Goal: Task Accomplishment & Management: Manage account settings

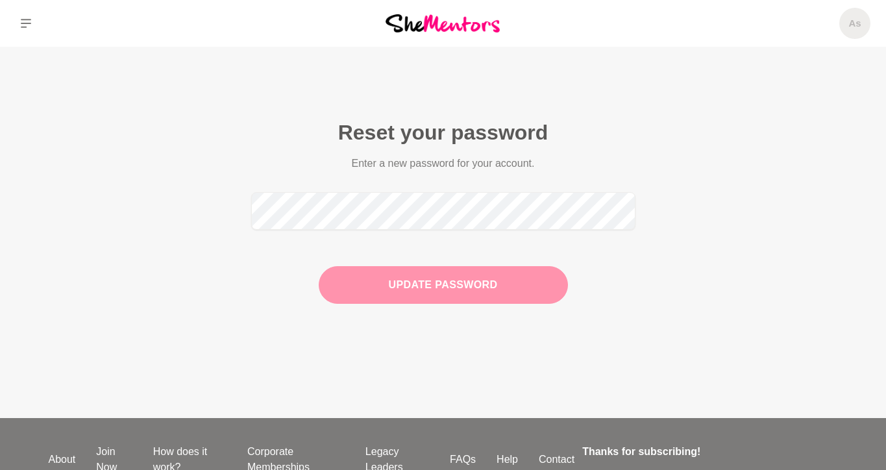
click at [427, 290] on button "Update Password" at bounding box center [443, 285] width 249 height 38
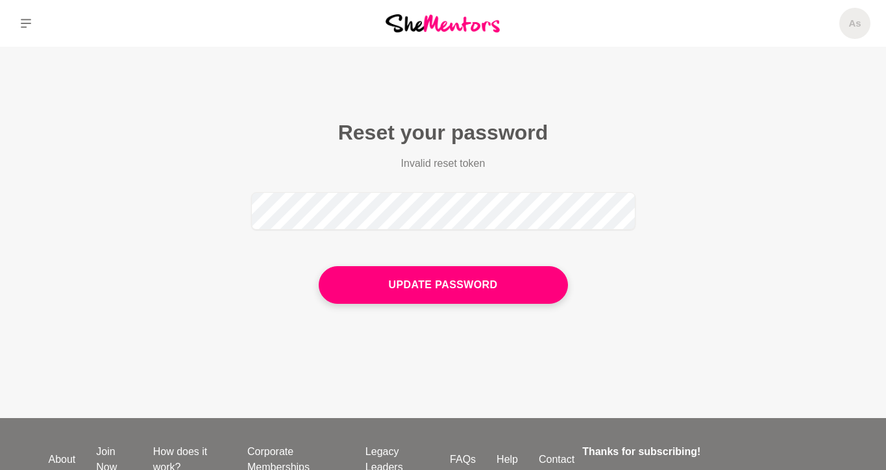
click at [736, 139] on main "Reset your password Invalid reset token Update Password" at bounding box center [443, 232] width 886 height 371
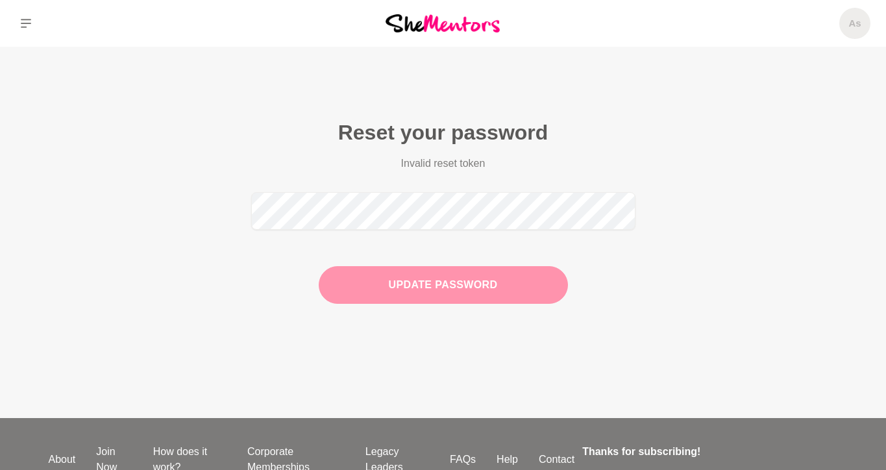
click at [457, 294] on button "Update Password" at bounding box center [443, 285] width 249 height 38
click at [446, 290] on button "Update Password" at bounding box center [443, 285] width 249 height 38
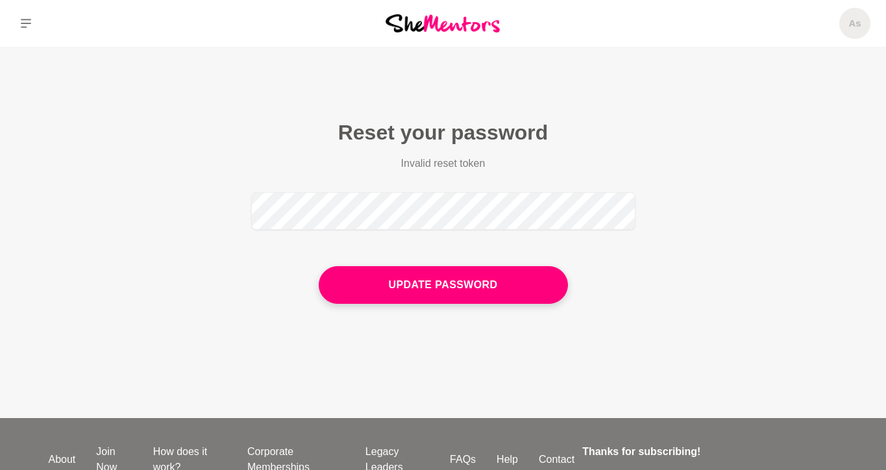
click at [595, 175] on form "Invalid reset token Update Password" at bounding box center [443, 230] width 384 height 148
click at [860, 20] on span "As" at bounding box center [855, 23] width 31 height 31
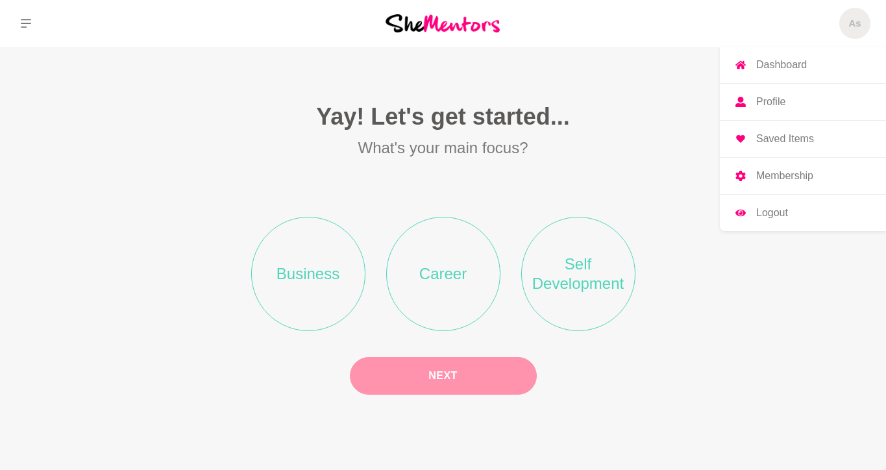
click at [766, 214] on p "Logout" at bounding box center [772, 213] width 32 height 10
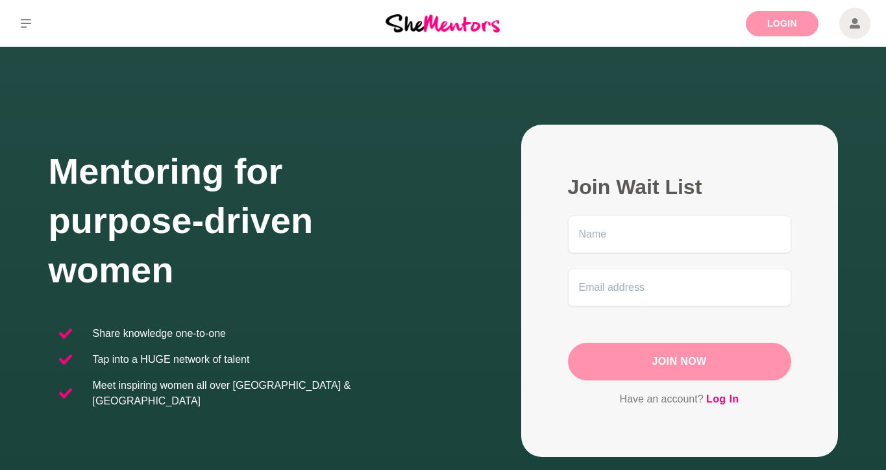
click at [786, 25] on link "Login" at bounding box center [782, 23] width 73 height 25
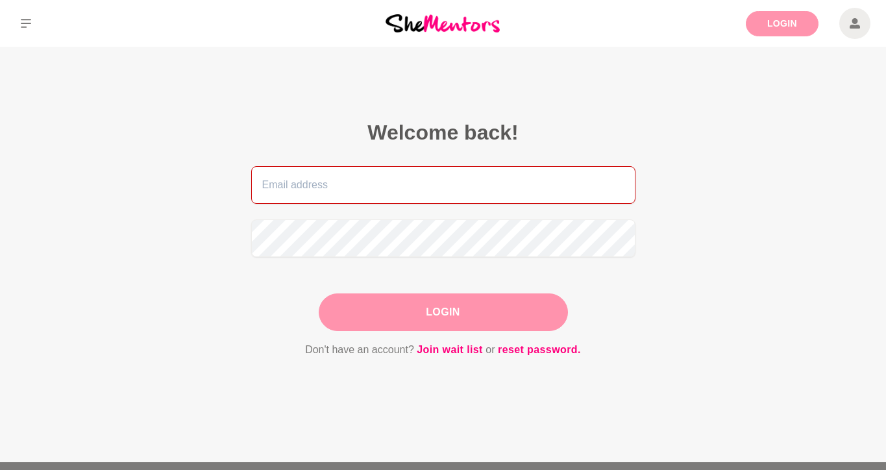
type input "hello@emeraldhq.com.au"
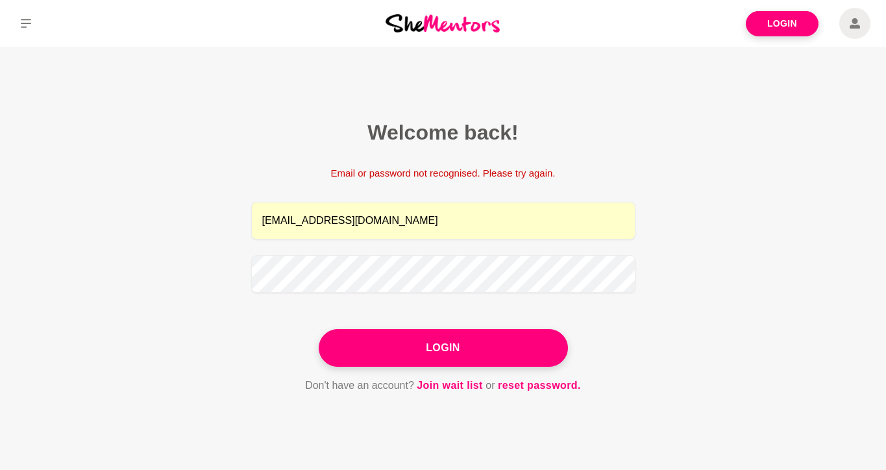
click at [734, 290] on main "Welcome back! Email or password not recognised. Please try again. hello@emerald…" at bounding box center [443, 272] width 886 height 451
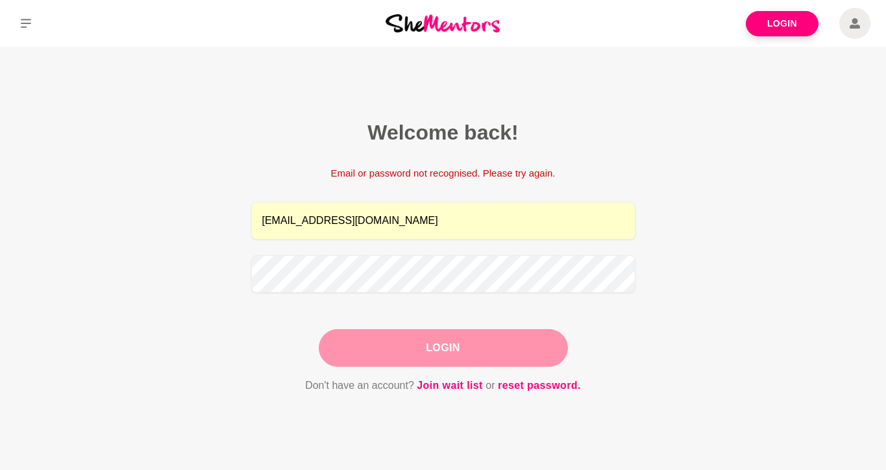
click at [442, 346] on button "Login" at bounding box center [443, 348] width 249 height 38
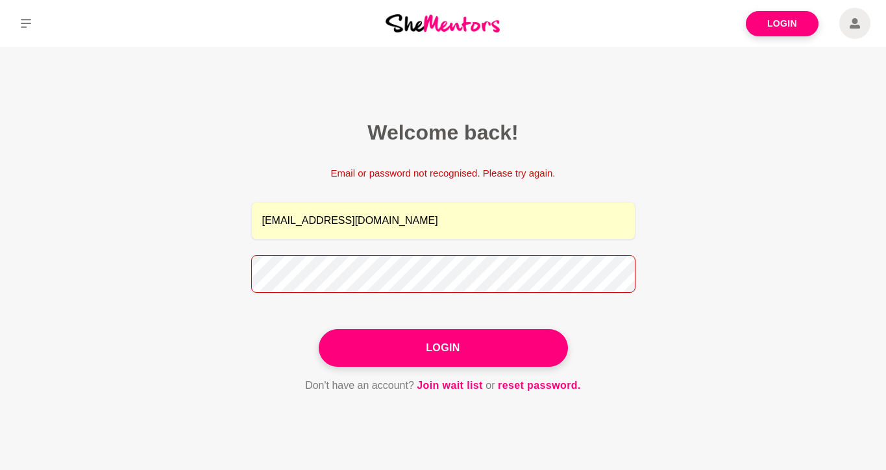
click at [249, 279] on figcaption "Welcome back! Email or password not recognised. Please try again. hello@emerald…" at bounding box center [443, 256] width 457 height 347
click at [319, 329] on button "Login" at bounding box center [443, 348] width 249 height 38
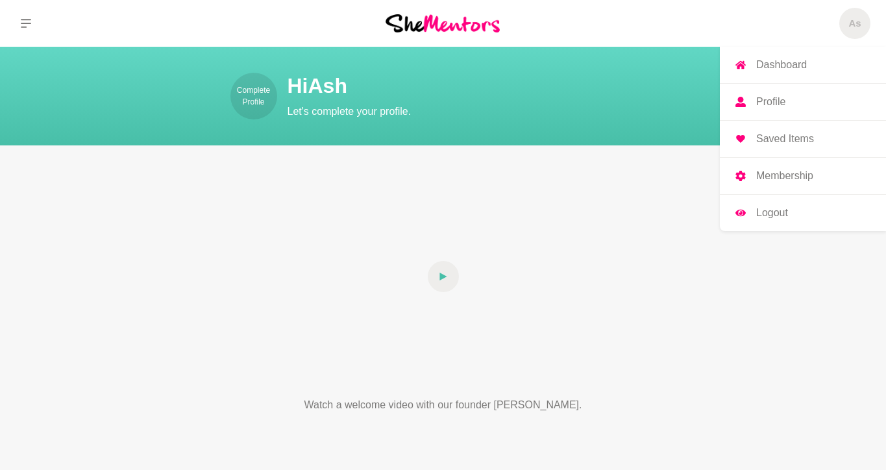
click at [777, 209] on p "Logout" at bounding box center [772, 213] width 32 height 10
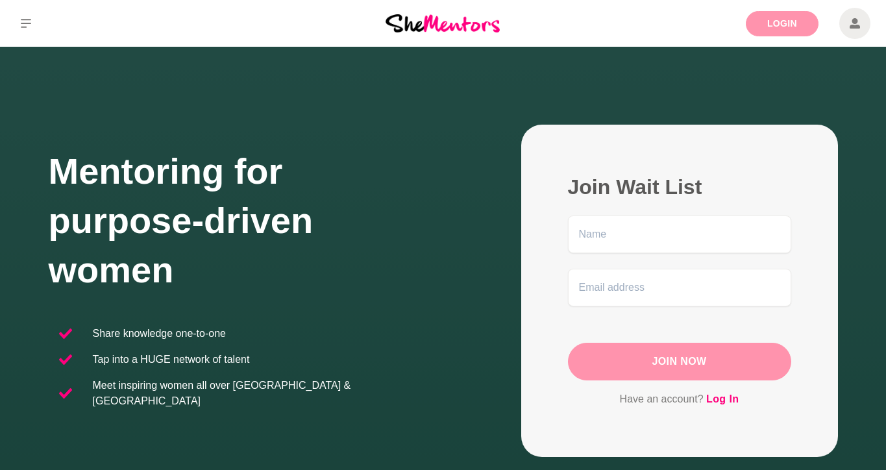
click at [783, 27] on link "Login" at bounding box center [782, 23] width 73 height 25
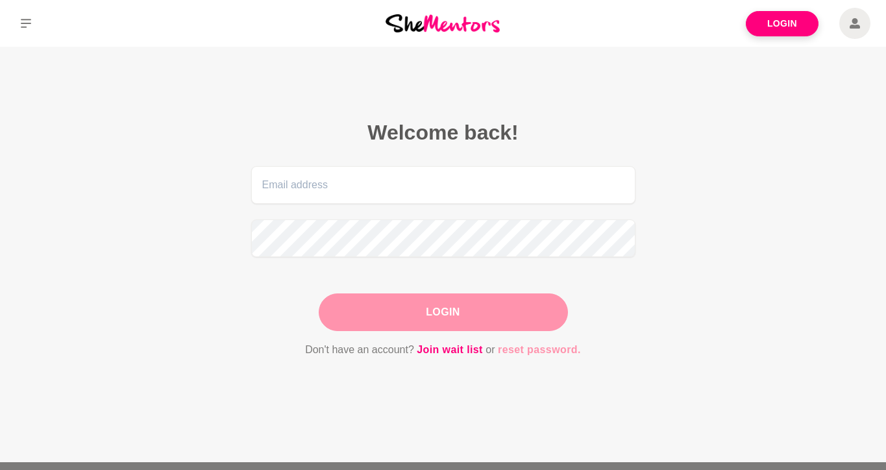
click at [542, 349] on link "reset password." at bounding box center [539, 350] width 83 height 17
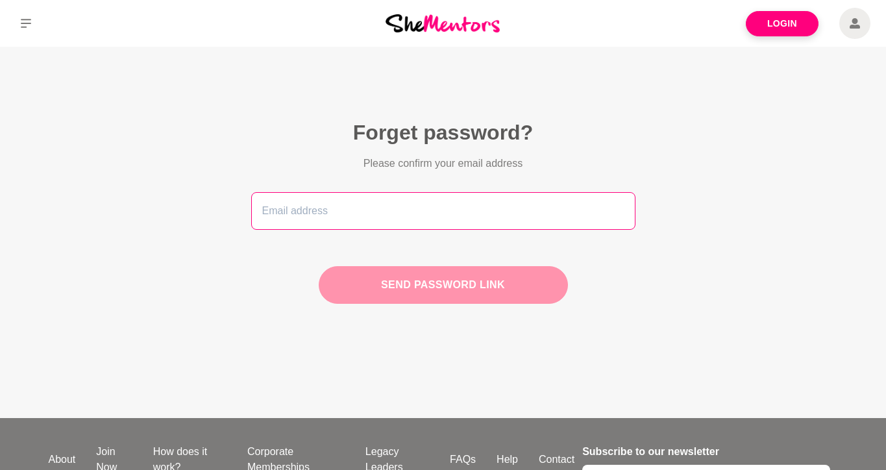
click at [418, 216] on input "email" at bounding box center [443, 211] width 384 height 38
type input "[EMAIL_ADDRESS][DOMAIN_NAME]"
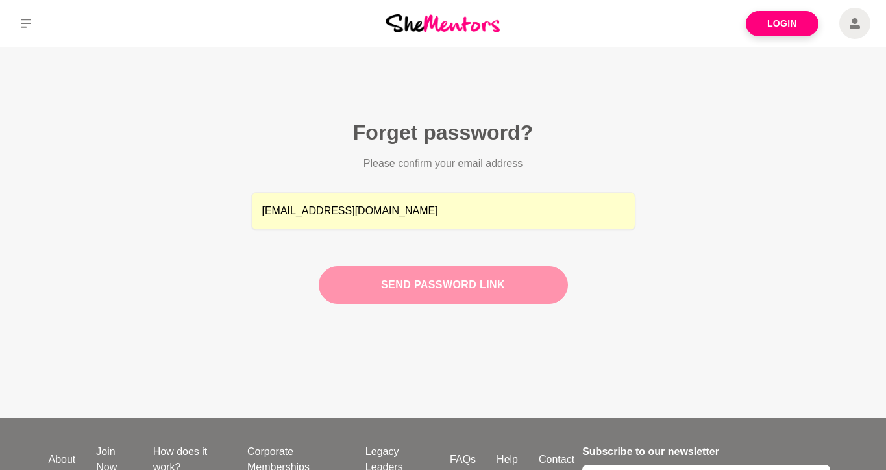
click at [425, 282] on button "Send password link" at bounding box center [443, 285] width 249 height 38
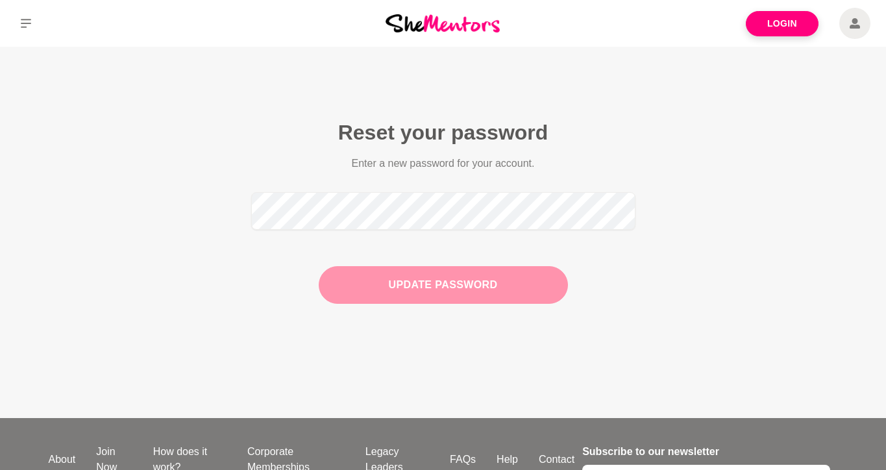
click at [420, 290] on button "Update Password" at bounding box center [443, 285] width 249 height 38
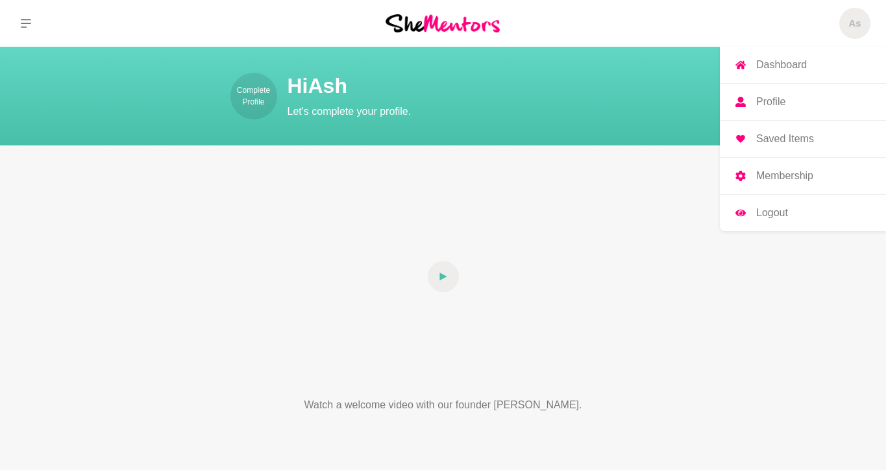
click at [853, 23] on h5 "As" at bounding box center [855, 24] width 12 height 12
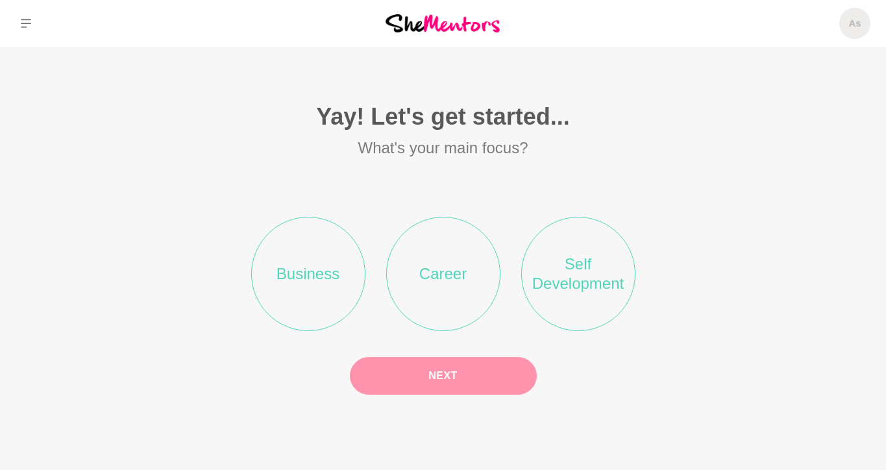
click at [837, 31] on div "As Dashboard Profile Saved Items Membership Logout As Dashboard Profile Saved I…" at bounding box center [738, 23] width 295 height 47
click at [846, 29] on span "As" at bounding box center [855, 23] width 31 height 31
